Goal: Feedback & Contribution: Submit feedback/report problem

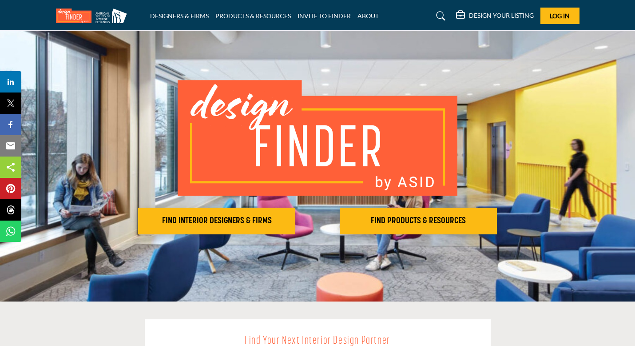
scroll to position [19, 0]
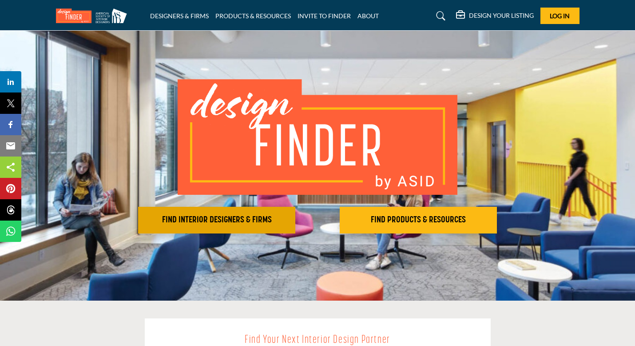
click at [223, 221] on h2 "FIND INTERIOR DESIGNERS & FIRMS" at bounding box center [217, 220] width 152 height 11
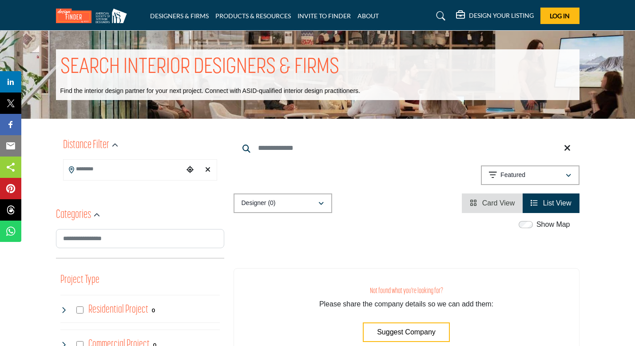
click at [160, 170] on input "Search Location" at bounding box center [124, 168] width 120 height 17
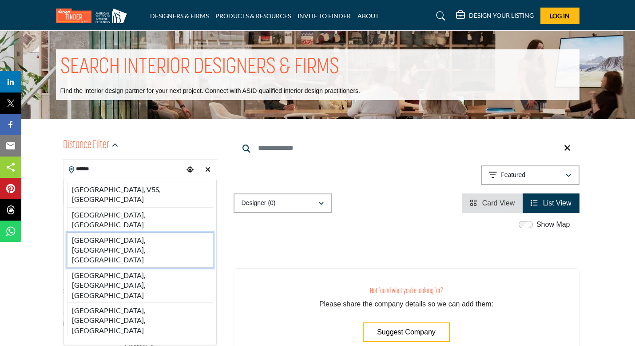
click at [122, 232] on li "Naples, FL, USA" at bounding box center [140, 249] width 146 height 35
type input "**********"
type input "***"
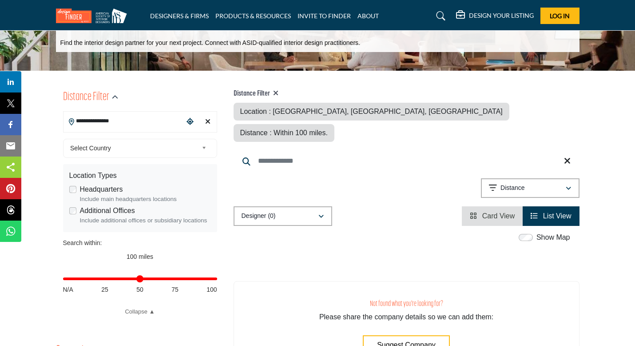
scroll to position [82, 0]
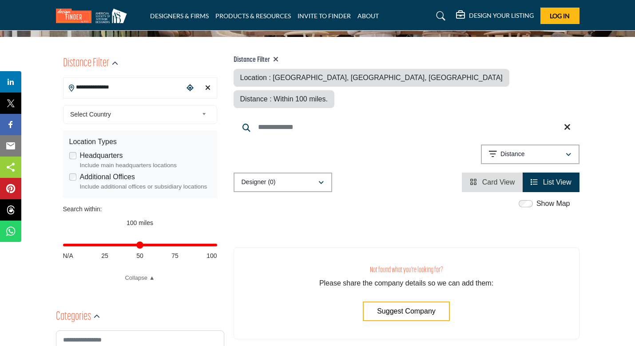
click at [535, 178] on icon "View List" at bounding box center [534, 181] width 7 height 7
click at [190, 118] on span "Select Country" at bounding box center [134, 114] width 128 height 11
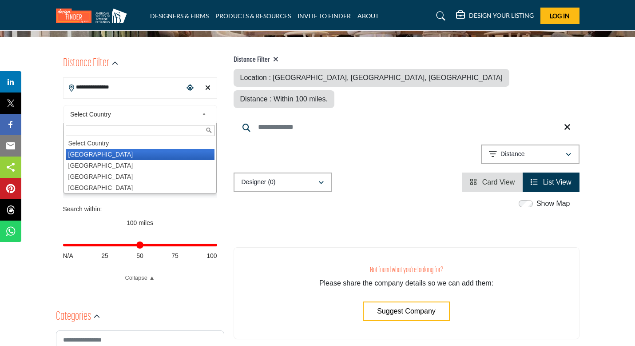
click at [84, 153] on li "United States" at bounding box center [140, 154] width 149 height 11
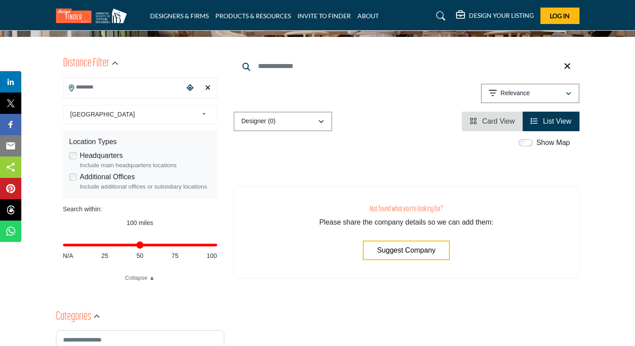
click at [553, 123] on span "List View" at bounding box center [557, 121] width 28 height 8
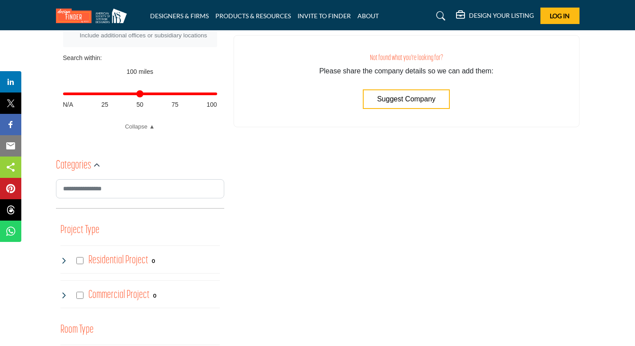
scroll to position [234, 0]
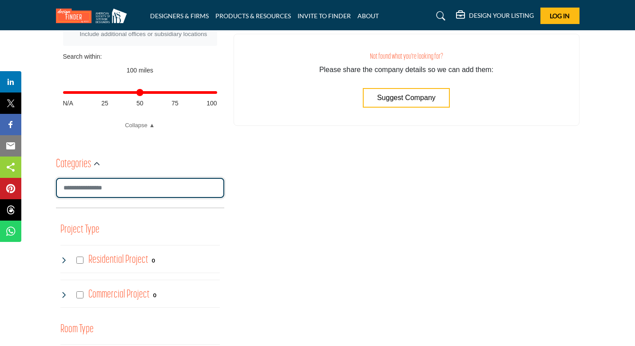
click at [148, 192] on input "Search Category" at bounding box center [140, 188] width 168 height 20
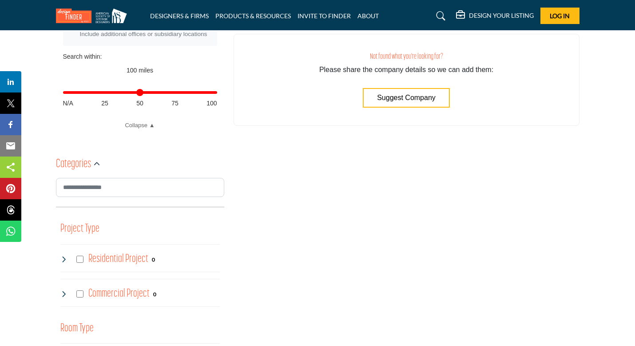
click at [78, 262] on div "Residential Project 0" at bounding box center [107, 259] width 95 height 16
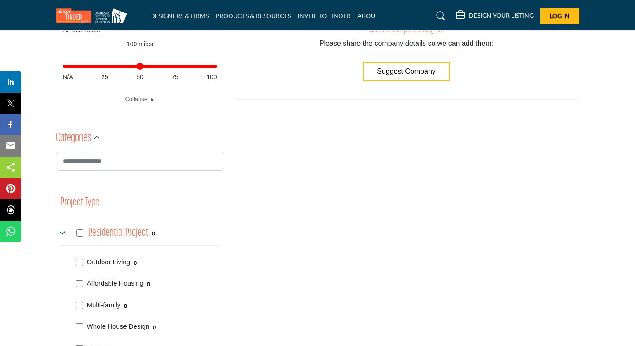
scroll to position [283, 0]
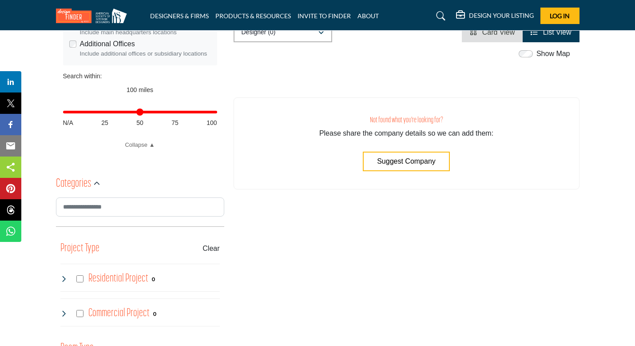
scroll to position [211, 0]
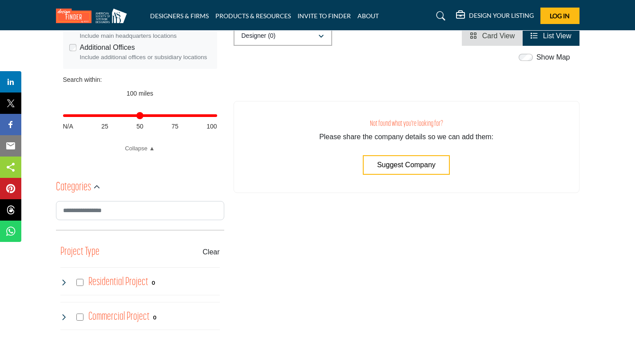
click at [389, 164] on span "Suggest Company" at bounding box center [406, 165] width 59 height 8
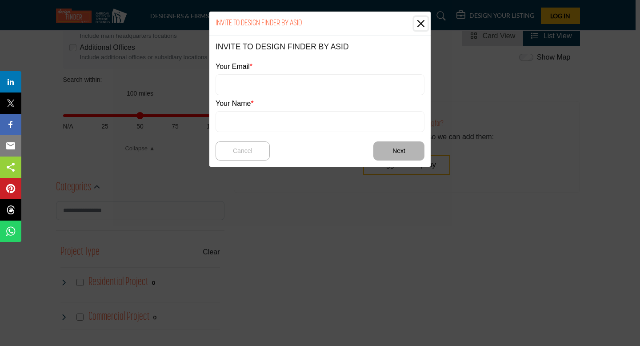
click at [419, 23] on button "Close" at bounding box center [420, 23] width 13 height 13
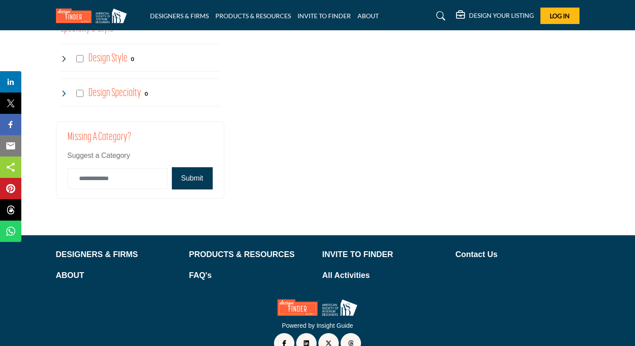
scroll to position [872, 0]
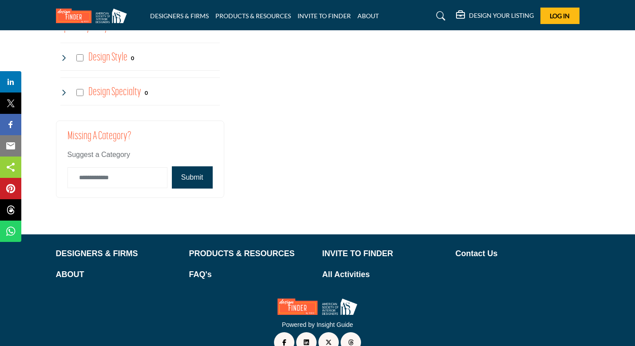
click at [199, 179] on button "Submit" at bounding box center [192, 177] width 41 height 22
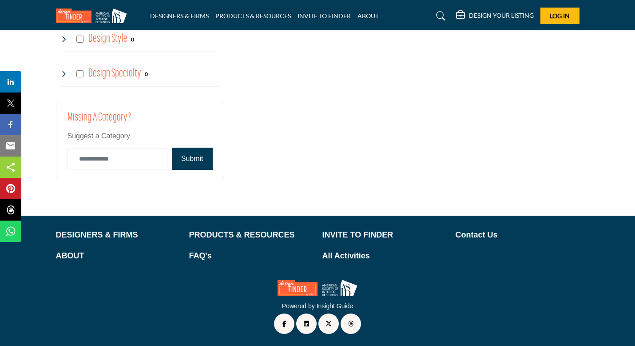
scroll to position [886, 0]
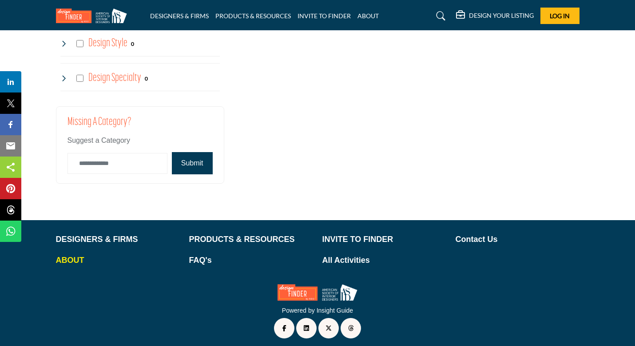
click at [68, 261] on p "ABOUT" at bounding box center [118, 260] width 124 height 12
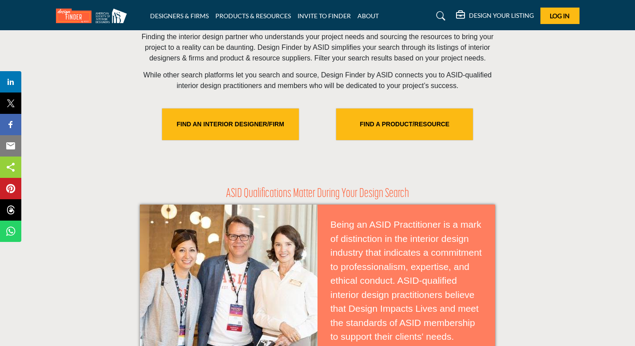
scroll to position [314, 0]
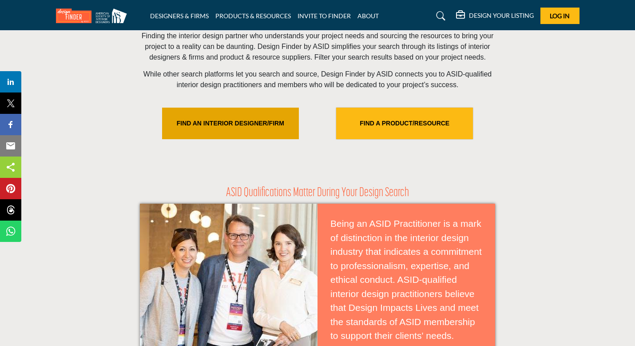
click at [266, 139] on link "FIND AN INTERIOR DESIGNER/FIRM" at bounding box center [230, 124] width 137 height 32
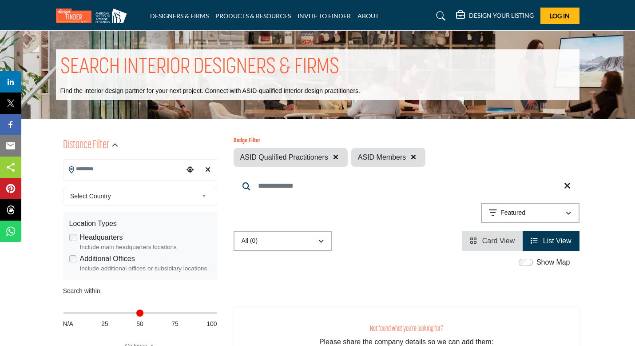
click at [160, 169] on input "Search Location" at bounding box center [124, 168] width 120 height 17
click at [176, 193] on span "Select Country" at bounding box center [134, 196] width 128 height 11
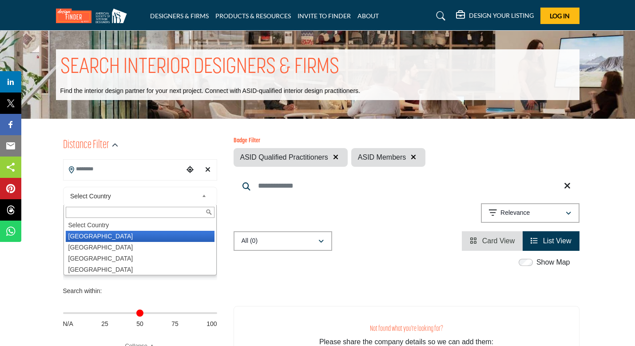
click at [93, 233] on li "United States" at bounding box center [140, 236] width 149 height 11
type input "***"
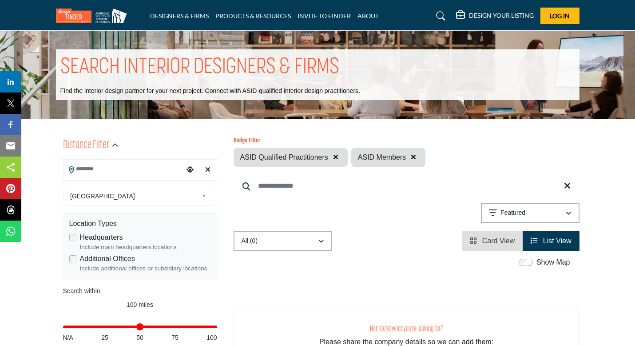
click at [115, 170] on input "Search Location" at bounding box center [124, 168] width 120 height 17
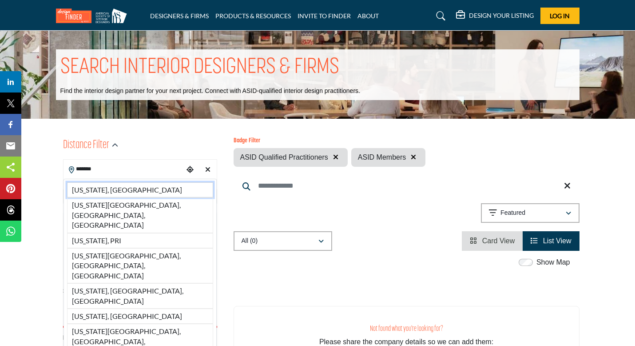
click at [92, 191] on li "Florida, USA" at bounding box center [140, 189] width 146 height 15
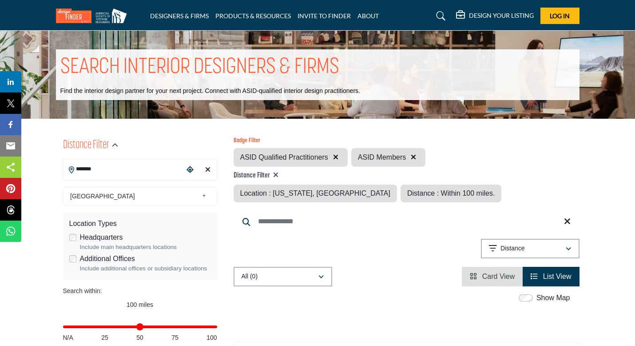
type input "**********"
click at [535, 276] on icon "View List" at bounding box center [534, 275] width 7 height 7
click at [363, 18] on link "ABOUT" at bounding box center [368, 16] width 21 height 8
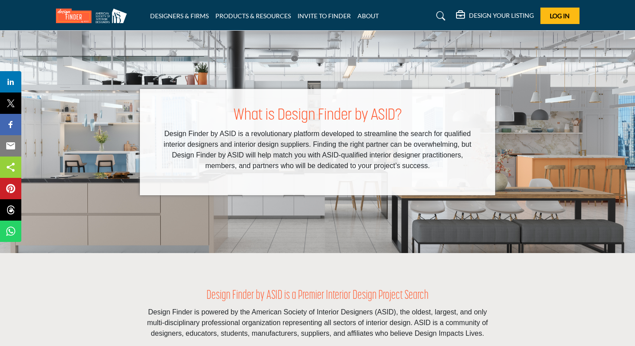
click at [369, 8] on div "DESIGNERS & FIRMS PRODUCTS & RESOURCES INVITE TO FINDER ABOUT" at bounding box center [317, 16] width 533 height 16
click at [368, 18] on link "ABOUT" at bounding box center [368, 16] width 21 height 8
click at [172, 17] on link "DESIGNERS & FIRMS" at bounding box center [179, 16] width 59 height 8
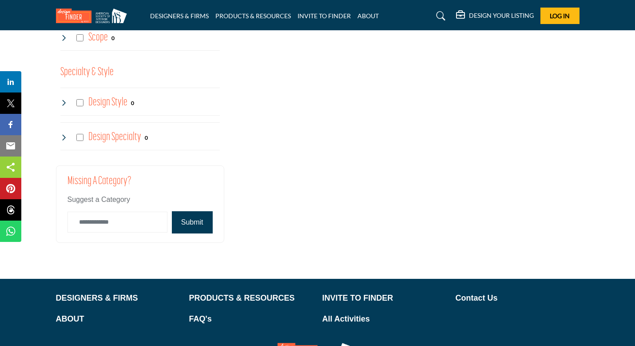
scroll to position [707, 0]
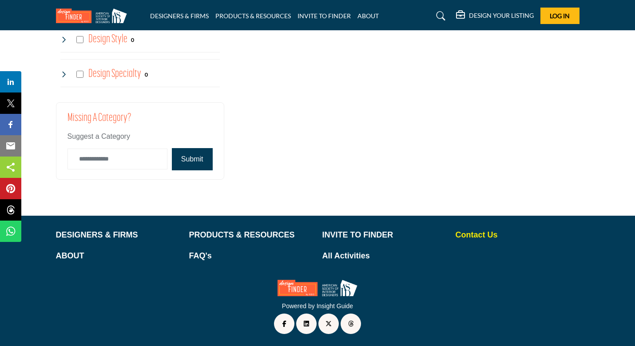
click at [469, 233] on p "Contact Us" at bounding box center [518, 235] width 124 height 12
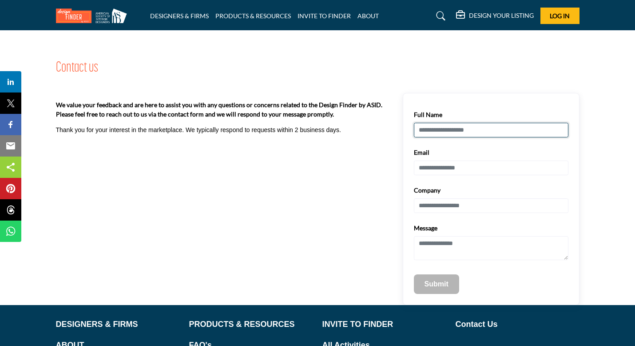
click at [450, 133] on input "Full Name" at bounding box center [491, 130] width 155 height 15
type input "**********"
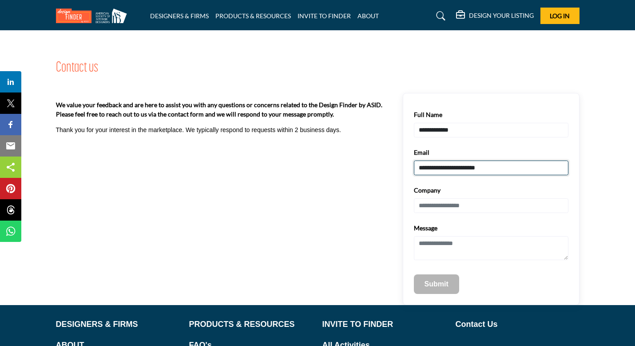
type input "*******"
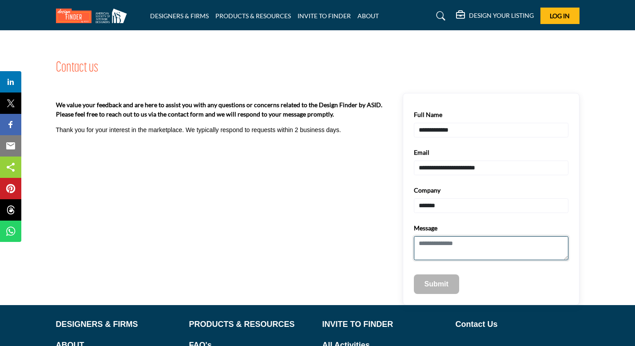
click at [436, 244] on textarea "Message" at bounding box center [491, 248] width 155 height 24
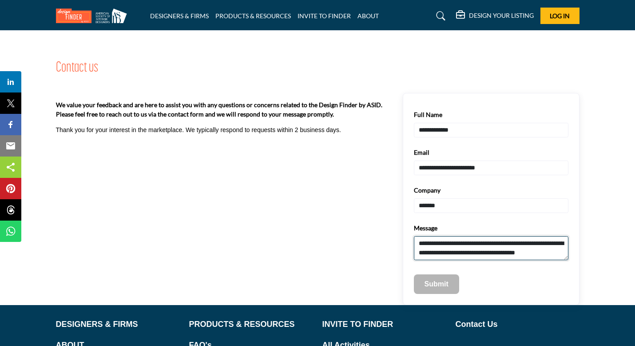
type textarea "**********"
click at [433, 287] on p "Submit" at bounding box center [437, 284] width 24 height 11
click at [435, 285] on p "Submit" at bounding box center [437, 284] width 24 height 11
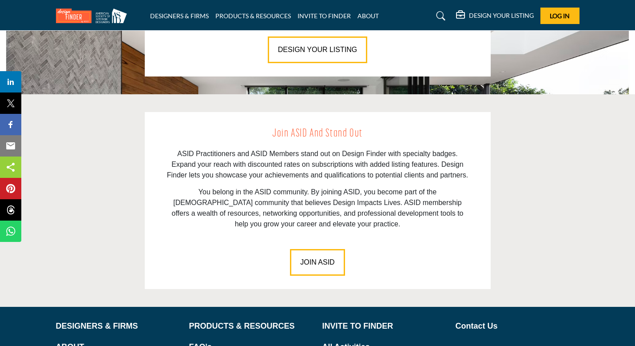
scroll to position [725, 0]
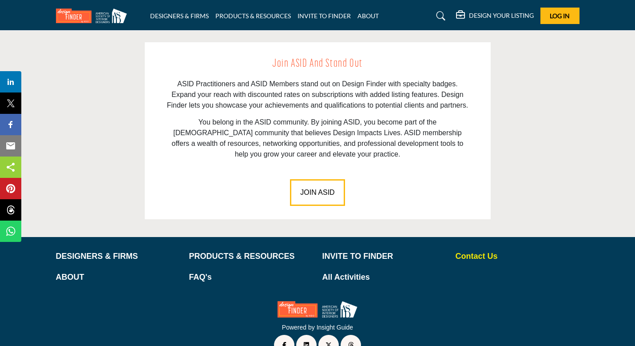
click at [478, 250] on p "Contact Us" at bounding box center [518, 256] width 124 height 12
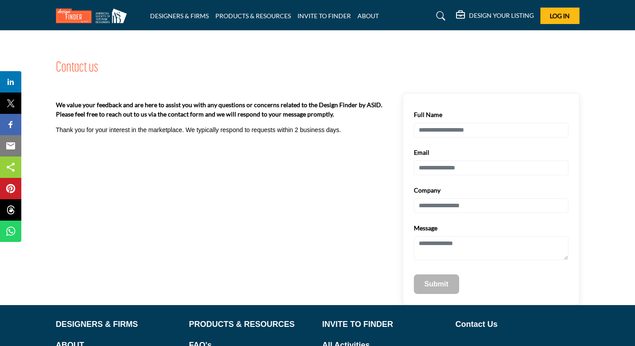
click at [438, 287] on p "Submit" at bounding box center [437, 284] width 24 height 11
click at [440, 128] on input "Full Name" at bounding box center [491, 130] width 155 height 15
type input "**********"
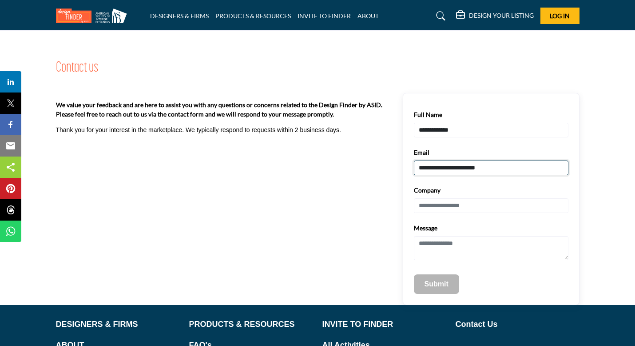
type input "*******"
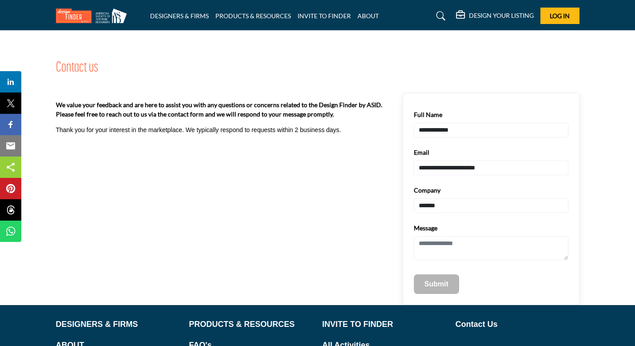
click at [438, 283] on p "Submit" at bounding box center [437, 284] width 24 height 11
click at [499, 287] on div "Submit" at bounding box center [491, 284] width 155 height 20
